Goal: Task Accomplishment & Management: Complete application form

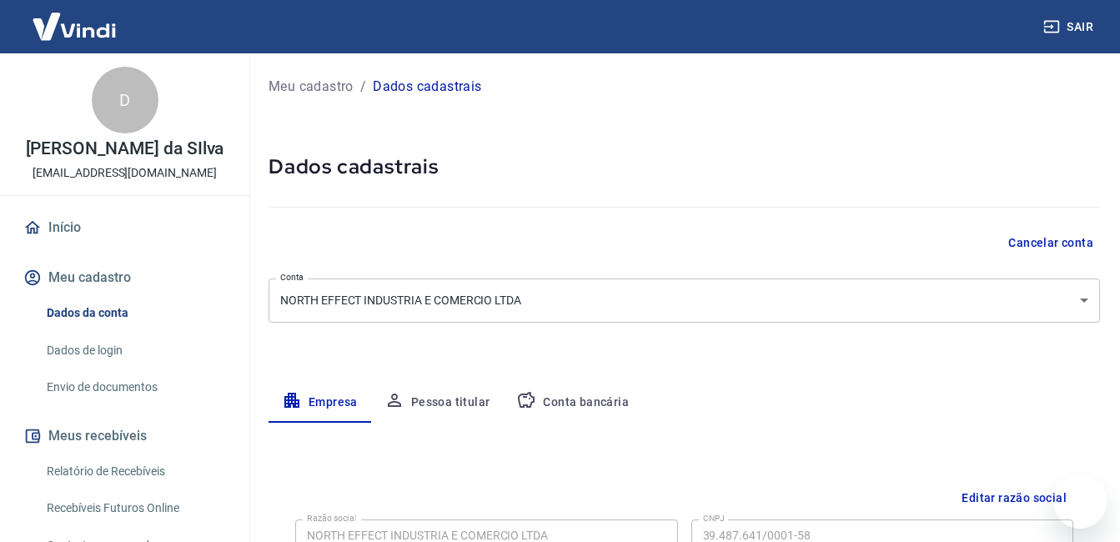
select select "SC"
select select "business"
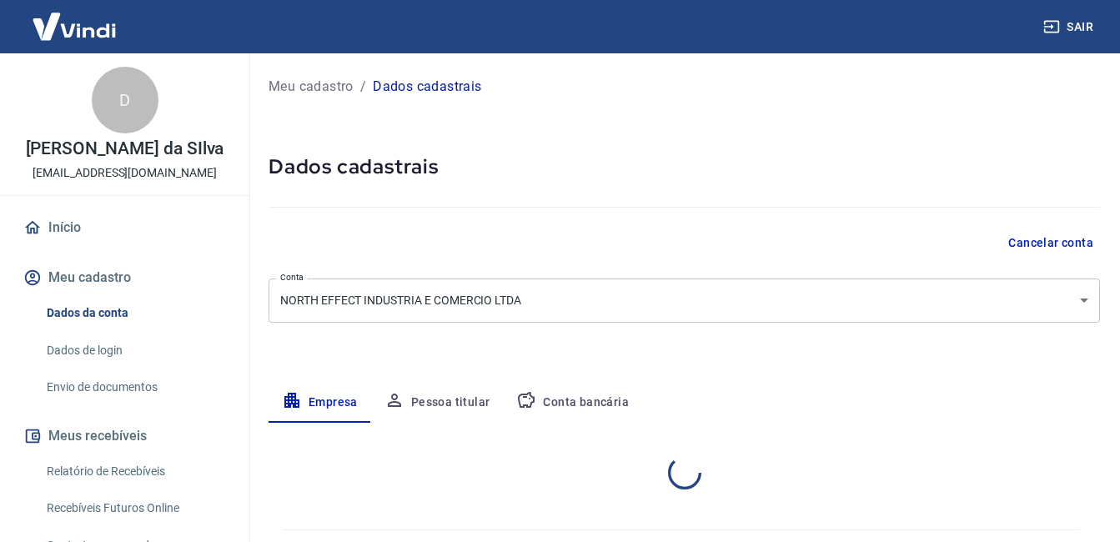
select select "SC"
select select "business"
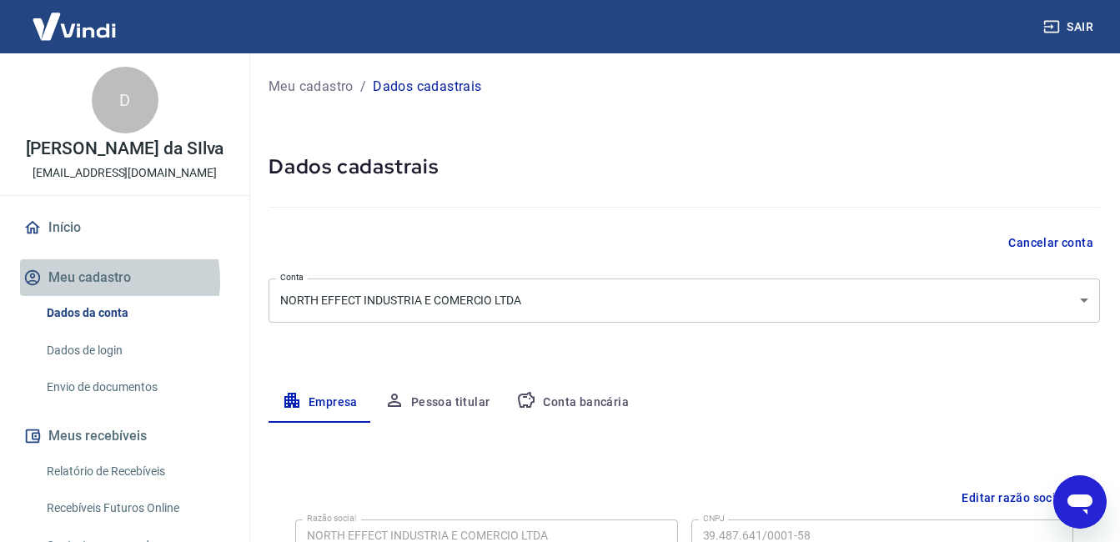
click at [100, 281] on button "Meu cadastro" at bounding box center [124, 277] width 209 height 37
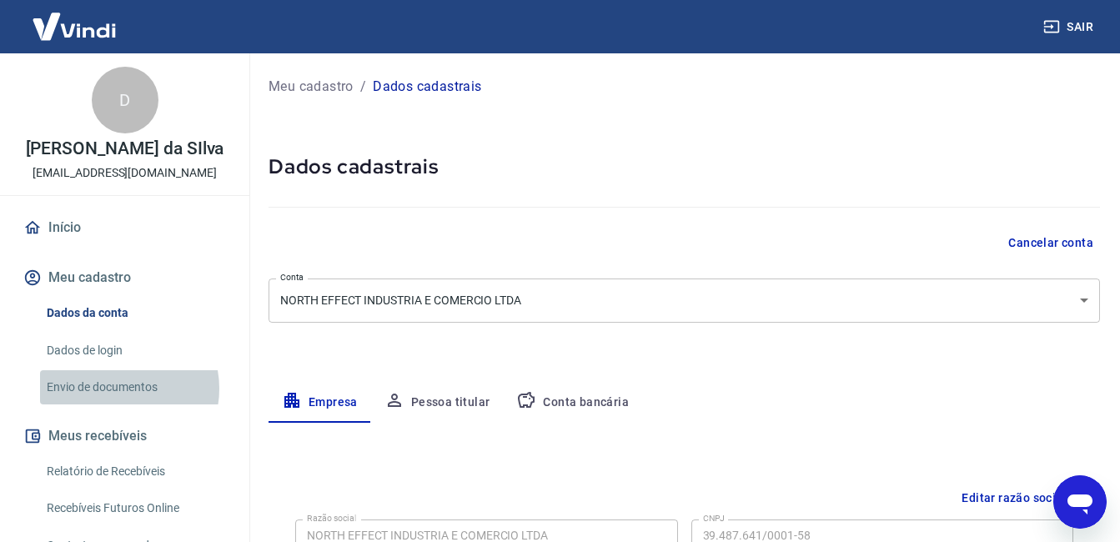
click at [116, 389] on link "Envio de documentos" at bounding box center [134, 387] width 189 height 34
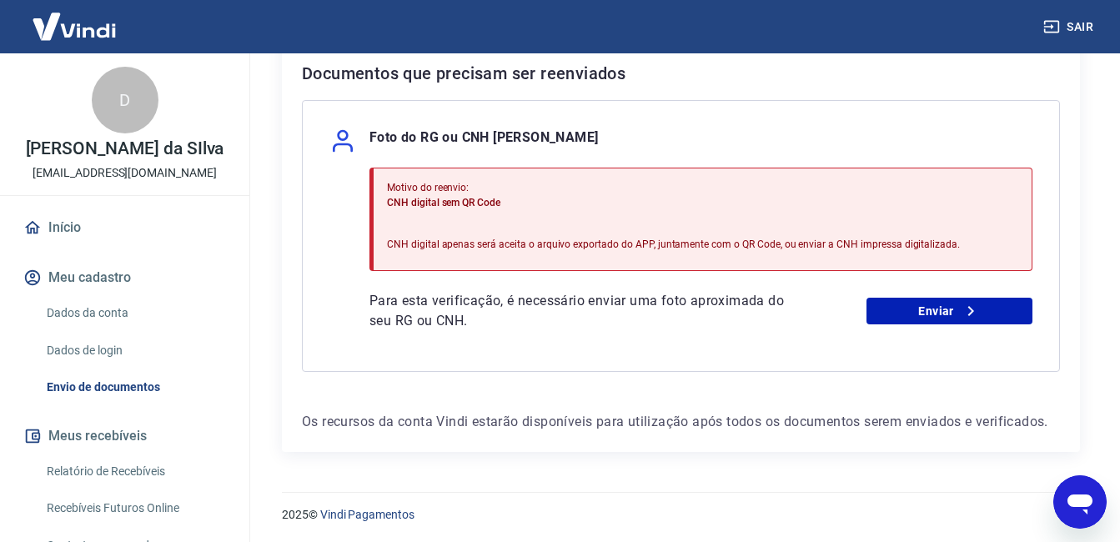
scroll to position [369, 0]
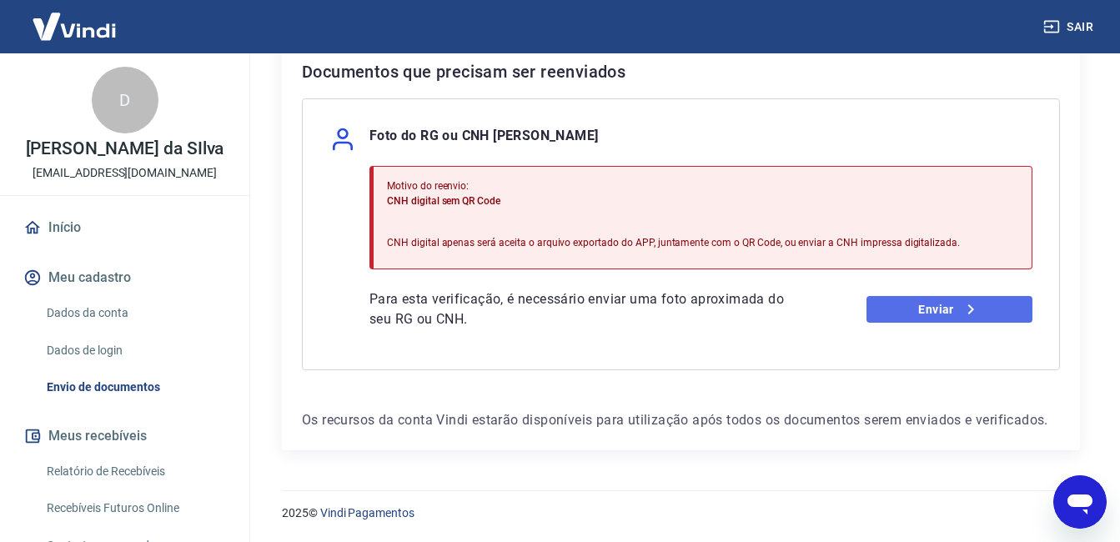
click at [949, 308] on link "Enviar" at bounding box center [949, 309] width 166 height 27
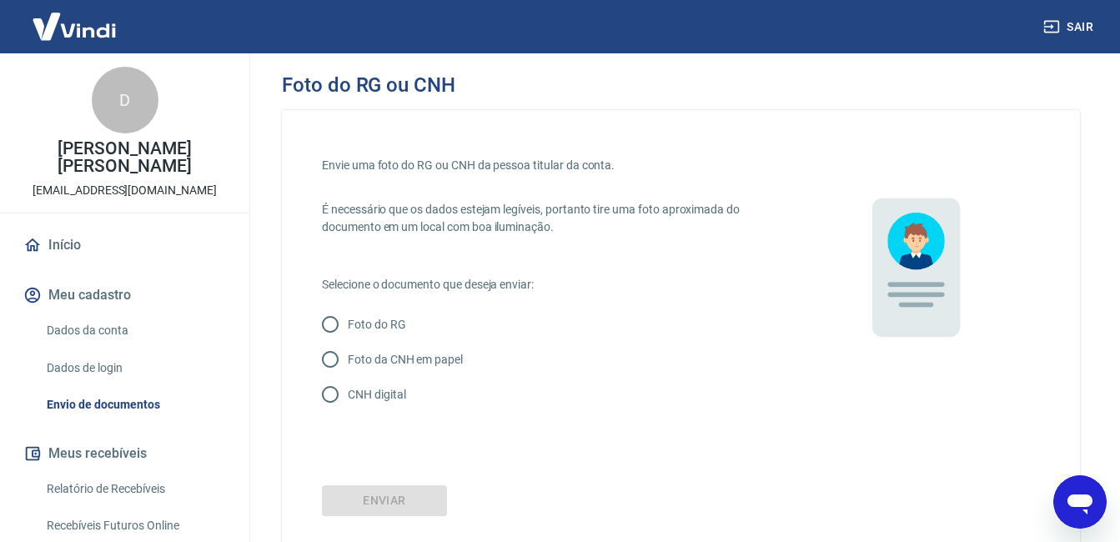
drag, startPoint x: 323, startPoint y: 308, endPoint x: 327, endPoint y: 340, distance: 32.7
click at [323, 323] on input "Foto do RG" at bounding box center [330, 324] width 35 height 35
radio input "true"
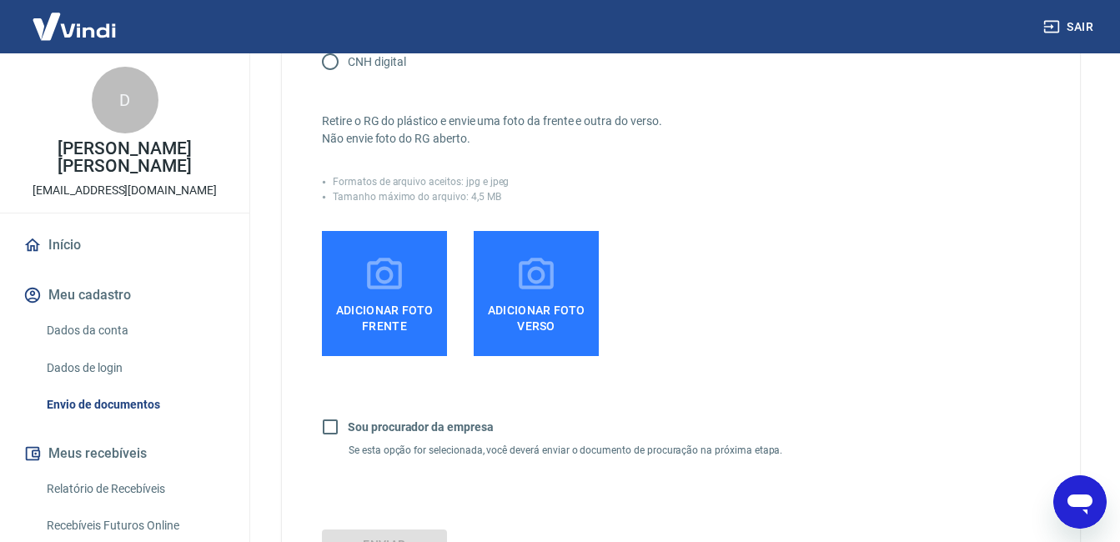
scroll to position [334, 0]
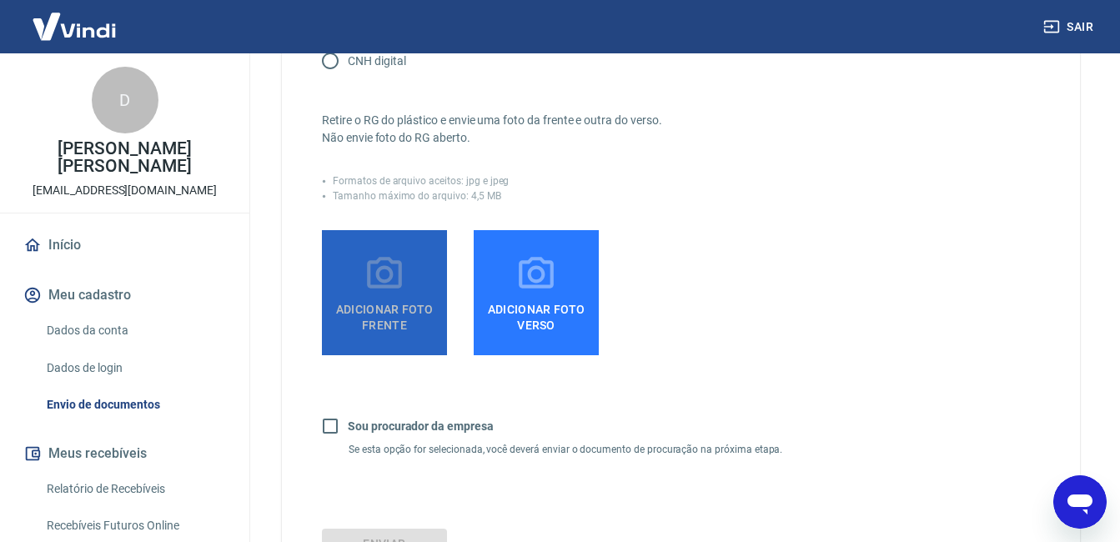
click at [387, 309] on span "Adicionar foto frente" at bounding box center [385, 314] width 112 height 38
click at [0, 0] on input "Adicionar foto frente" at bounding box center [0, 0] width 0 height 0
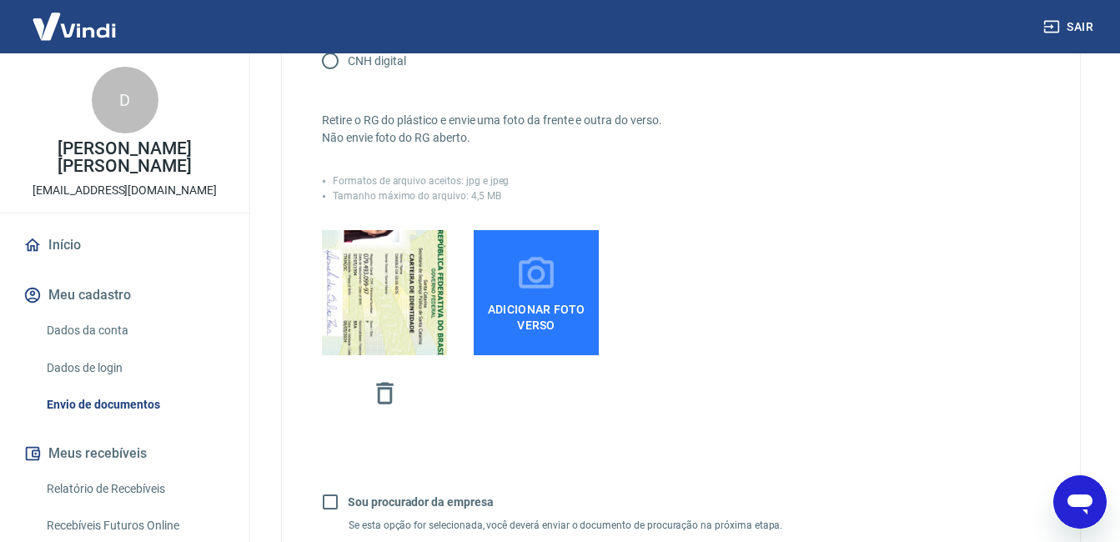
click at [555, 278] on icon at bounding box center [536, 274] width 42 height 42
click at [0, 0] on input "Adicionar foto verso" at bounding box center [0, 0] width 0 height 0
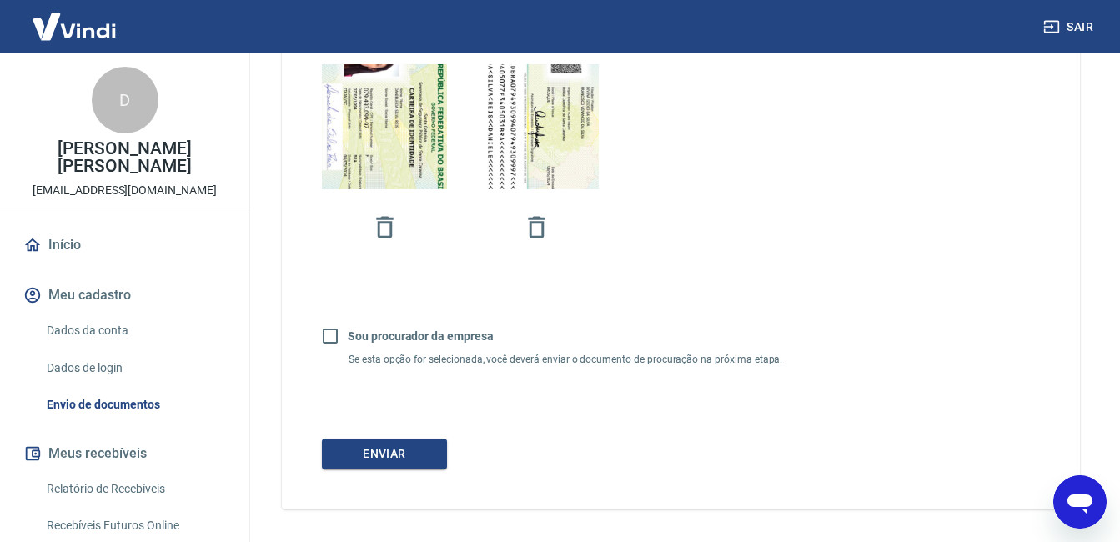
scroll to position [500, 0]
click at [331, 337] on input "Sou procurador da empresa" at bounding box center [330, 335] width 35 height 35
checkbox input "true"
click at [388, 449] on button "Continuar" at bounding box center [384, 453] width 125 height 31
